Goal: Task Accomplishment & Management: Use online tool/utility

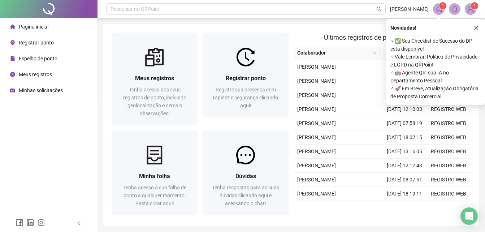
click at [86, 68] on li "Meus registros" at bounding box center [48, 74] width 94 height 14
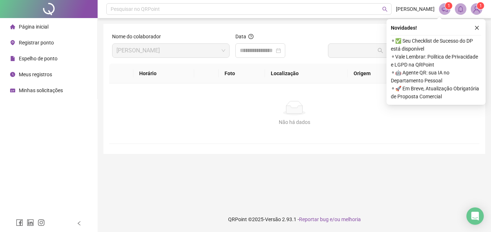
click at [46, 26] on span "Página inicial" at bounding box center [34, 27] width 30 height 6
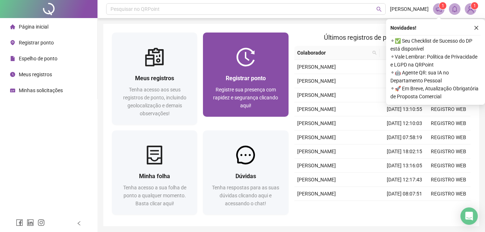
click at [240, 63] on img at bounding box center [245, 57] width 19 height 19
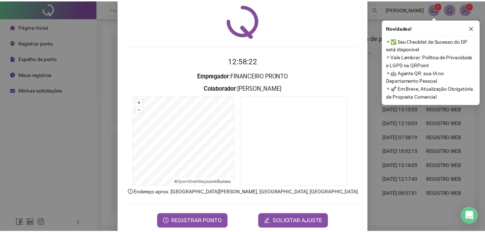
scroll to position [34, 0]
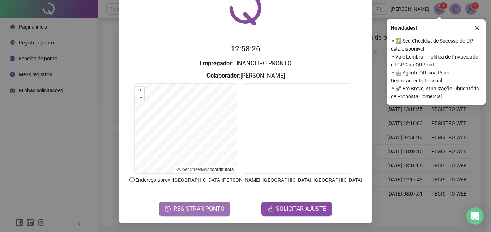
click at [210, 204] on button "REGISTRAR PONTO" at bounding box center [194, 209] width 71 height 14
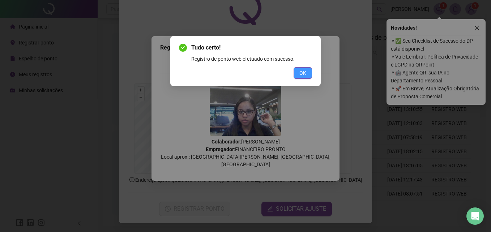
click at [304, 72] on span "OK" at bounding box center [302, 73] width 7 height 8
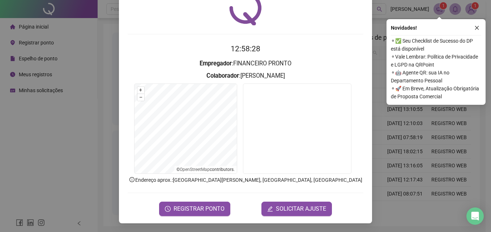
click at [362, 102] on div "Registro de ponto web 12:58:28 Empregador : FINANCEIRO PRONTO Colaborador : [PE…" at bounding box center [245, 98] width 253 height 250
click at [372, 111] on div "Registro de ponto web 12:58:29 Empregador : FINANCEIRO PRONTO Colaborador : [PE…" at bounding box center [245, 116] width 491 height 232
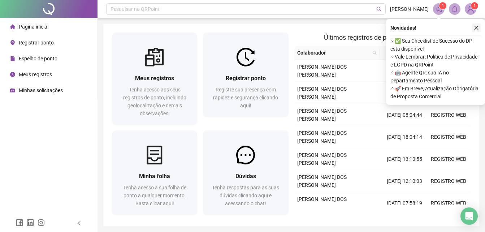
click at [475, 28] on icon "close" at bounding box center [476, 27] width 5 height 5
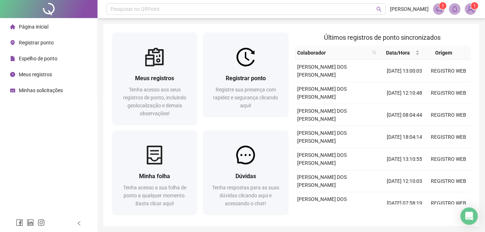
click at [476, 9] on span "1" at bounding box center [475, 5] width 3 height 7
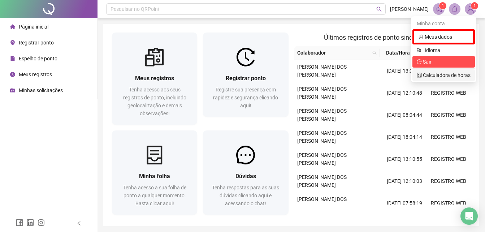
click at [434, 67] on li "Sair" at bounding box center [444, 62] width 63 height 12
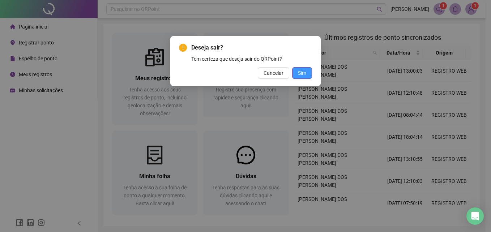
click at [297, 77] on button "Sim" at bounding box center [302, 73] width 20 height 12
